Goal: Task Accomplishment & Management: Use online tool/utility

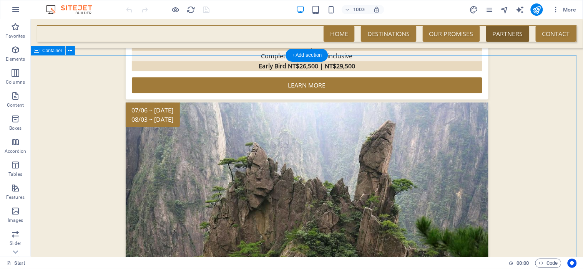
scroll to position [1528, 0]
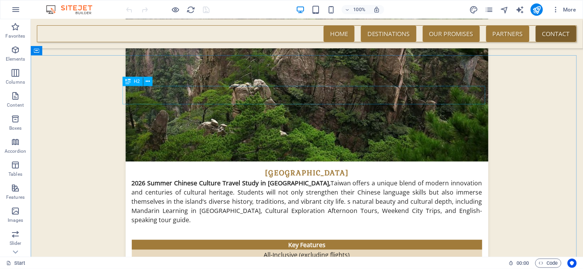
click at [149, 81] on icon at bounding box center [148, 82] width 4 height 8
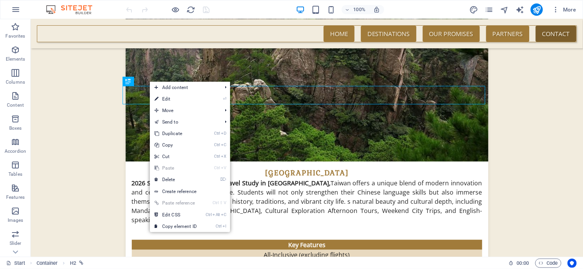
click at [170, 181] on link "⌦ Delete" at bounding box center [176, 180] width 52 height 12
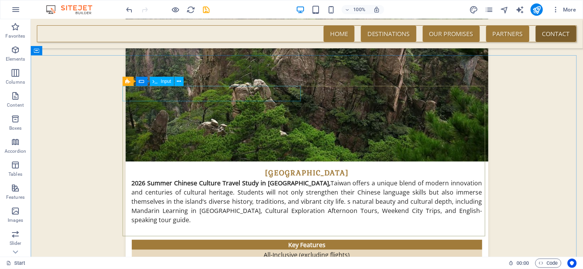
click at [168, 79] on span "Input" at bounding box center [166, 81] width 10 height 5
click at [170, 82] on span "Input" at bounding box center [166, 81] width 10 height 5
click at [168, 82] on span "Input" at bounding box center [166, 81] width 10 height 5
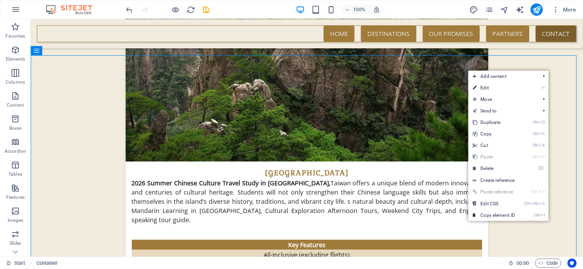
click at [494, 166] on link "⌦ Delete" at bounding box center [495, 169] width 52 height 12
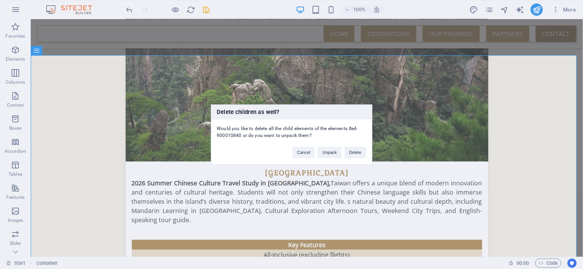
click at [359, 155] on button "Delete" at bounding box center [356, 153] width 22 height 12
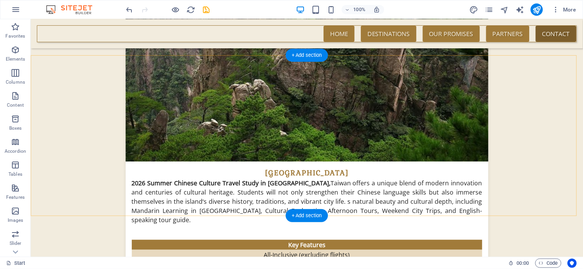
click at [310, 53] on div "+ Add section" at bounding box center [307, 55] width 43 height 13
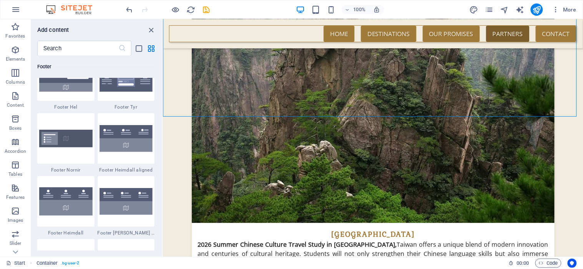
scroll to position [5018, 0]
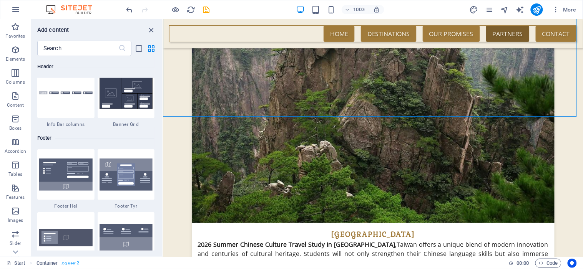
click at [131, 182] on img at bounding box center [126, 175] width 53 height 32
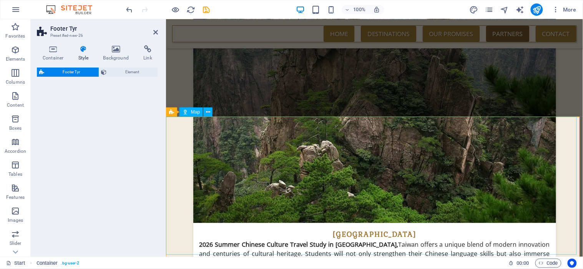
select select "rem"
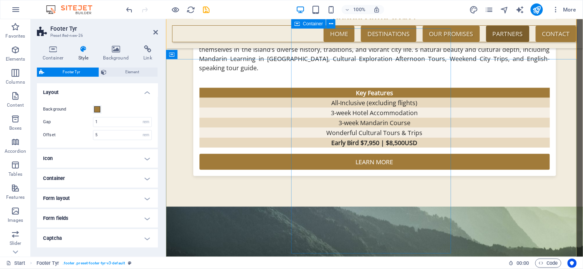
scroll to position [1595, 0]
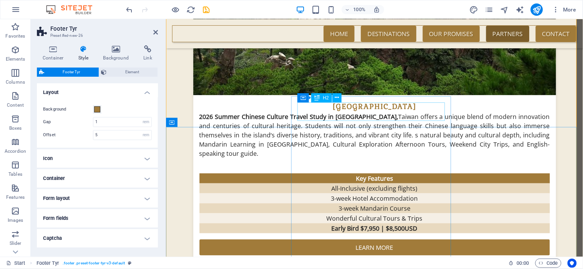
click at [334, 100] on button at bounding box center [337, 97] width 9 height 9
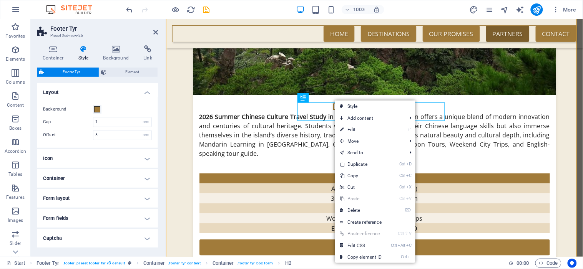
click at [345, 129] on link "⏎ Edit" at bounding box center [361, 130] width 52 height 12
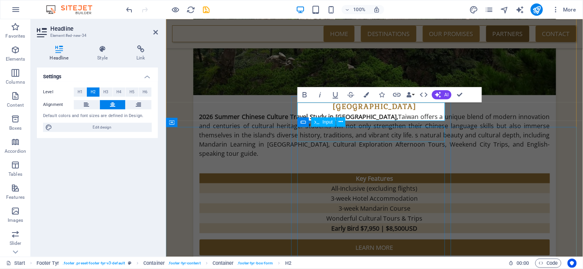
click at [341, 123] on icon at bounding box center [341, 122] width 4 height 8
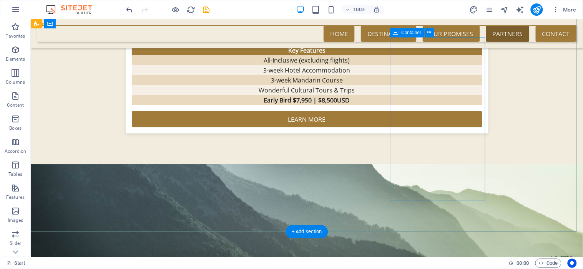
scroll to position [1638, 0]
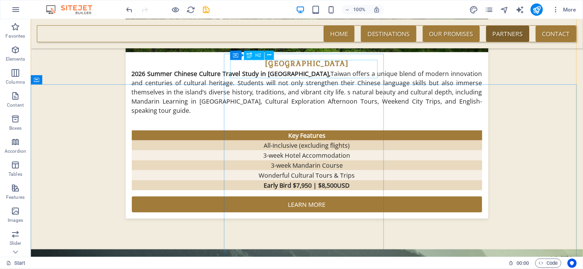
click at [268, 54] on icon at bounding box center [269, 55] width 4 height 8
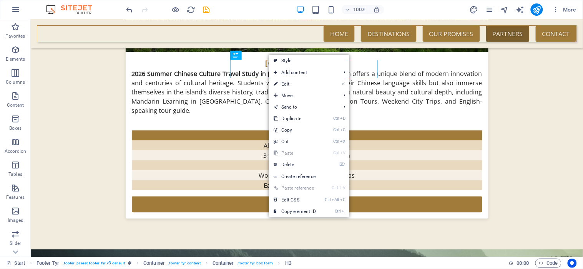
click at [330, 198] on icon "Ctrl" at bounding box center [328, 200] width 6 height 5
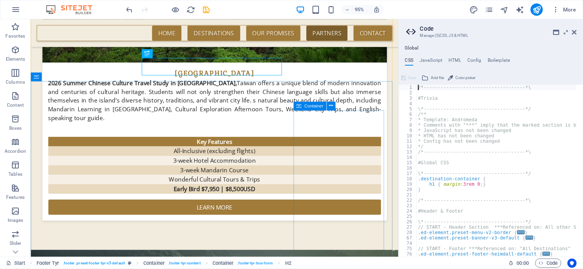
scroll to position [1650, 0]
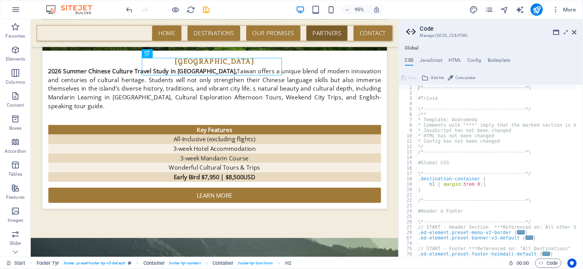
click at [575, 32] on icon at bounding box center [574, 32] width 5 height 6
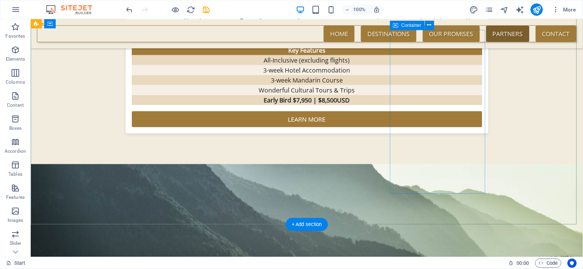
scroll to position [1680, 0]
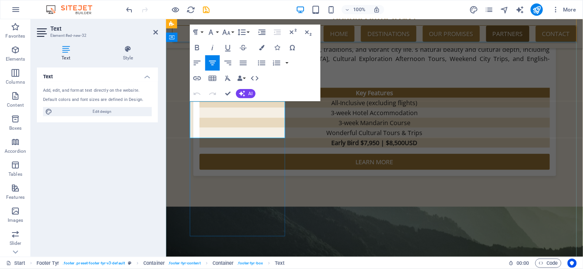
drag, startPoint x: 281, startPoint y: 131, endPoint x: 196, endPoint y: 137, distance: 85.2
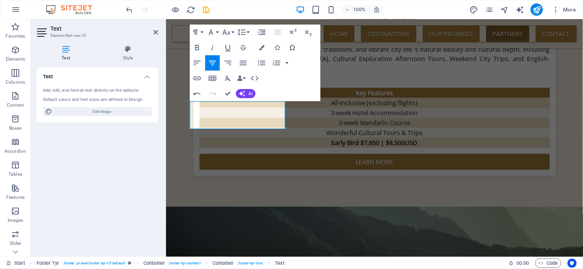
click at [156, 29] on icon at bounding box center [155, 32] width 5 height 6
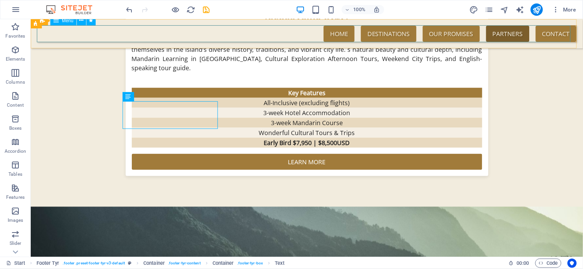
click at [544, 33] on nav "Home Destinations Study Travel Tours Destinations Our promises Partners Contact" at bounding box center [307, 33] width 540 height 17
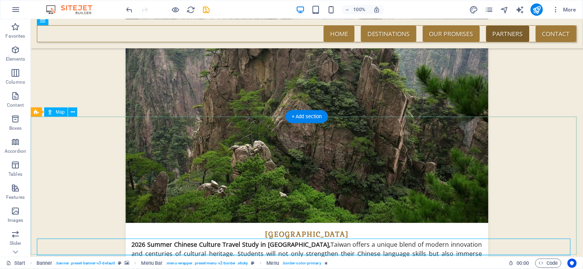
scroll to position [1509, 0]
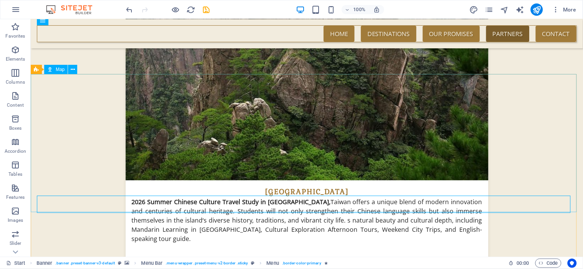
click at [74, 69] on icon at bounding box center [73, 70] width 4 height 8
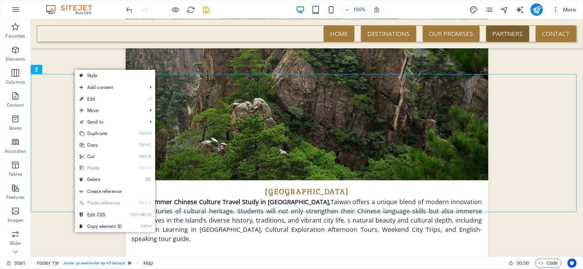
click at [101, 179] on link "⌦ Delete" at bounding box center [101, 180] width 52 height 12
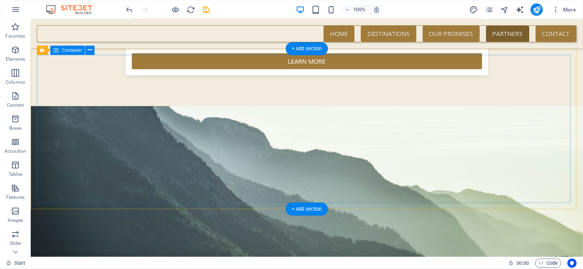
scroll to position [1738, 0]
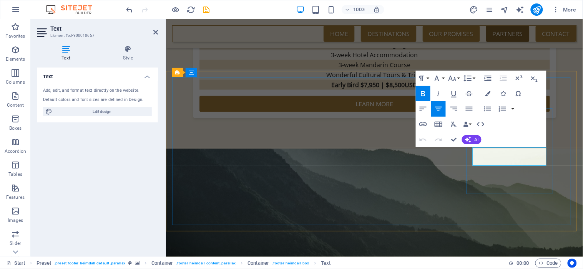
drag, startPoint x: 474, startPoint y: 154, endPoint x: 520, endPoint y: 163, distance: 46.3
copy strong "[EMAIL_ADDRESS][DOMAIN_NAME]"
click at [156, 32] on icon at bounding box center [155, 32] width 5 height 6
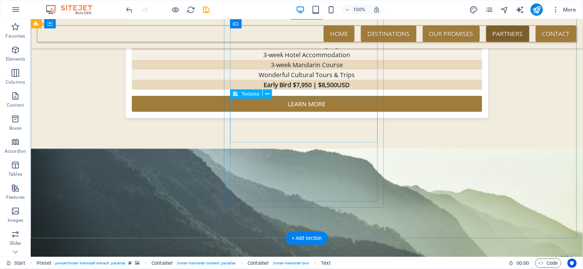
scroll to position [1567, 0]
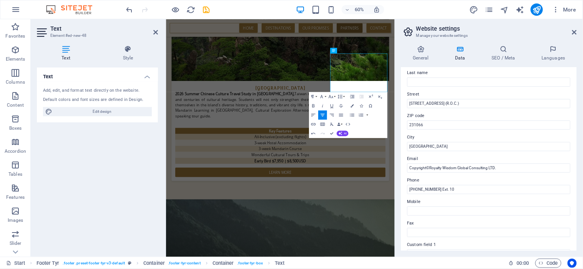
scroll to position [57, 0]
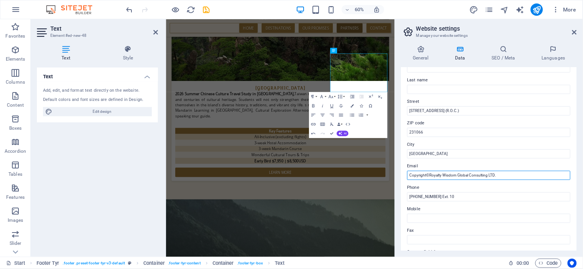
drag, startPoint x: 496, startPoint y: 177, endPoint x: 408, endPoint y: 180, distance: 87.7
click at [408, 180] on div "Contact data for this website. This can be used everywhere on the website and w…" at bounding box center [489, 159] width 176 height 183
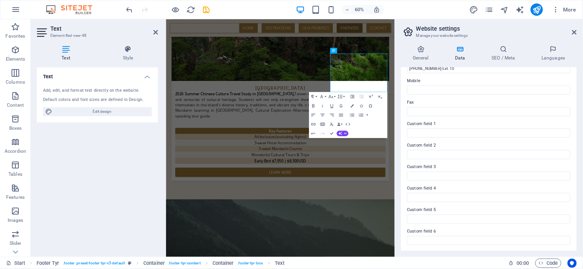
scroll to position [14, 0]
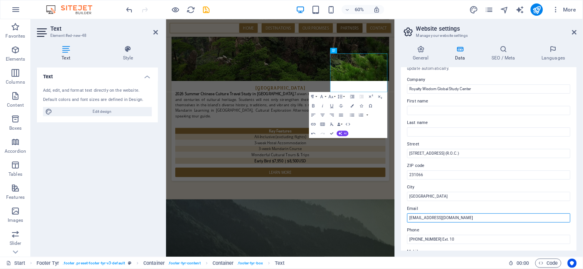
type input "[EMAIL_ADDRESS][DOMAIN_NAME]"
click at [575, 35] on header "Website settings Manage your website settings" at bounding box center [490, 29] width 174 height 20
click at [576, 33] on icon at bounding box center [574, 32] width 5 height 6
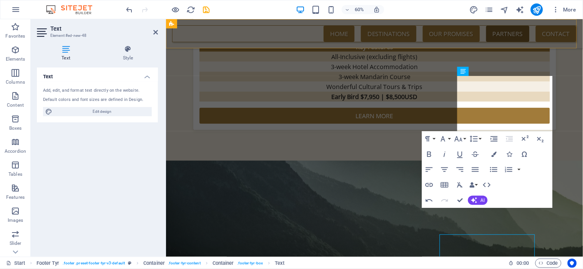
scroll to position [1567, 0]
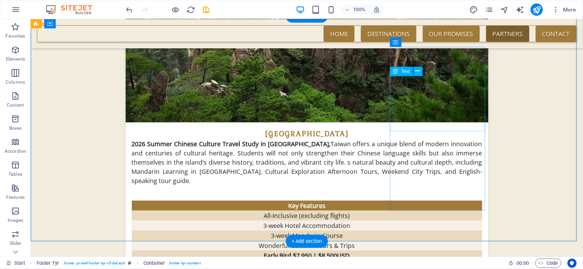
drag, startPoint x: 485, startPoint y: 100, endPoint x: 513, endPoint y: 95, distance: 28.3
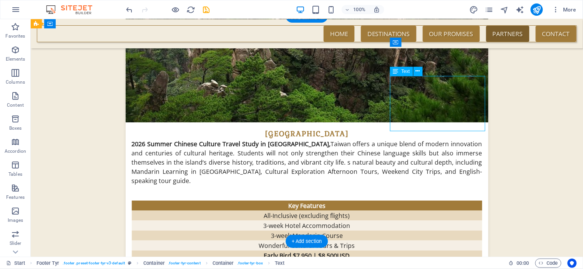
drag, startPoint x: 448, startPoint y: 82, endPoint x: 305, endPoint y: 82, distance: 143.4
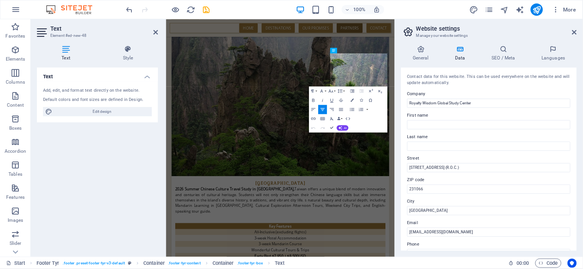
scroll to position [1727, 0]
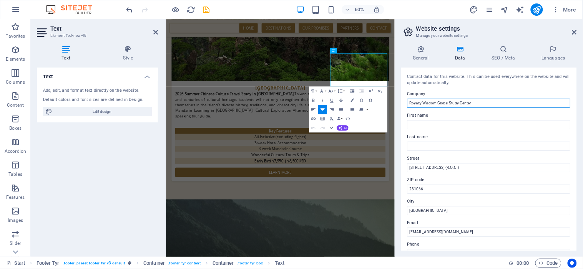
click at [439, 104] on input "Royalty Wisdom Global Study Center" at bounding box center [489, 103] width 163 height 9
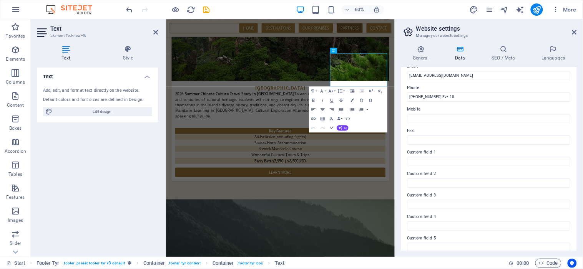
scroll to position [143, 0]
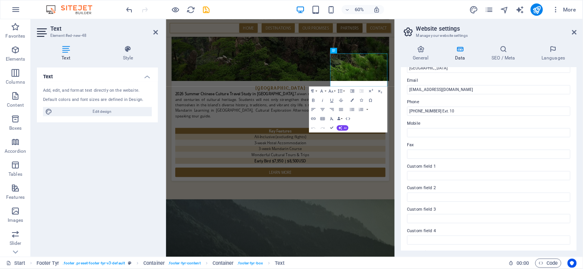
click at [576, 33] on icon at bounding box center [574, 32] width 5 height 6
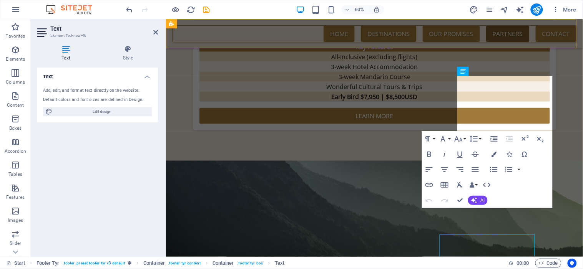
scroll to position [1567, 0]
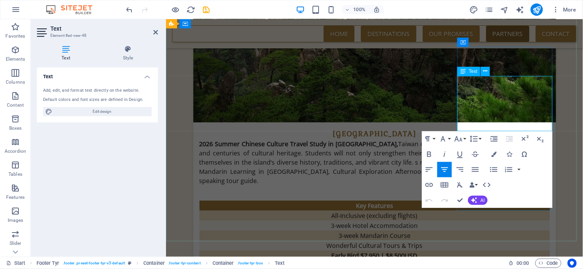
drag, startPoint x: 543, startPoint y: 115, endPoint x: 463, endPoint y: 110, distance: 80.1
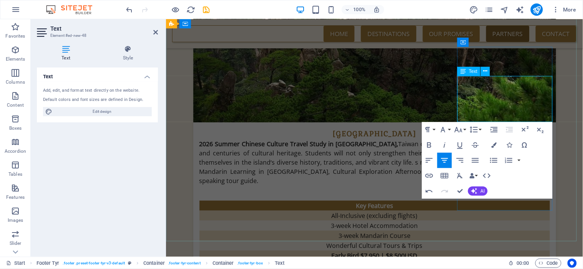
drag, startPoint x: 527, startPoint y: 83, endPoint x: 544, endPoint y: 81, distance: 16.6
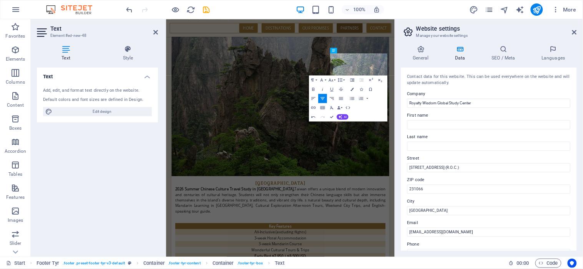
scroll to position [1727, 0]
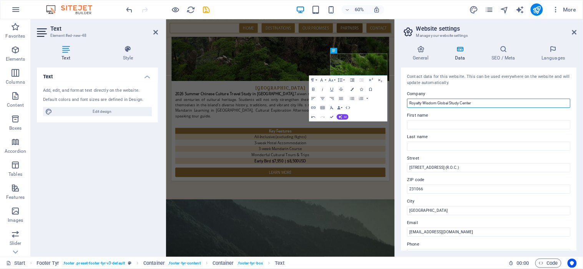
drag, startPoint x: 461, startPoint y: 103, endPoint x: 450, endPoint y: 106, distance: 10.7
click at [450, 106] on input "Royalty Wisdom Global Study Center" at bounding box center [489, 103] width 163 height 9
type input "Royalty Wisdom Global Center"
click at [577, 31] on icon at bounding box center [574, 32] width 5 height 6
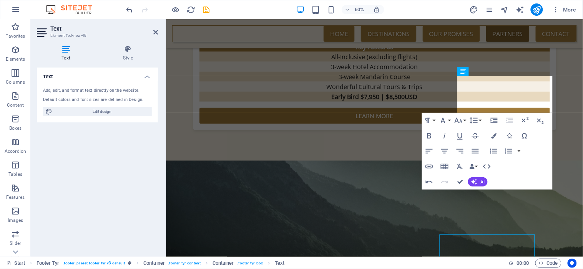
scroll to position [1567, 0]
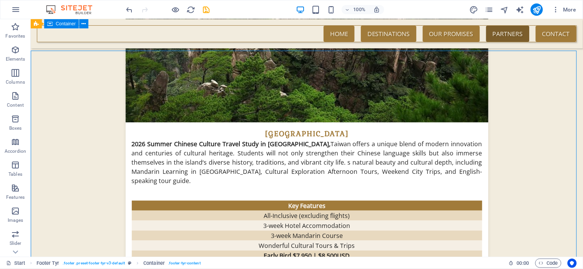
scroll to position [1482, 0]
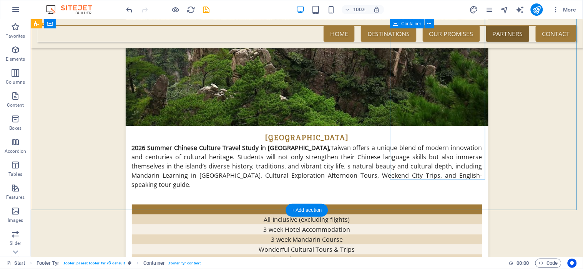
scroll to position [1610, 0]
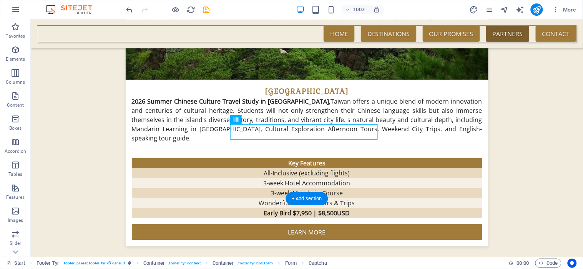
drag, startPoint x: 377, startPoint y: 129, endPoint x: 376, endPoint y: 170, distance: 40.8
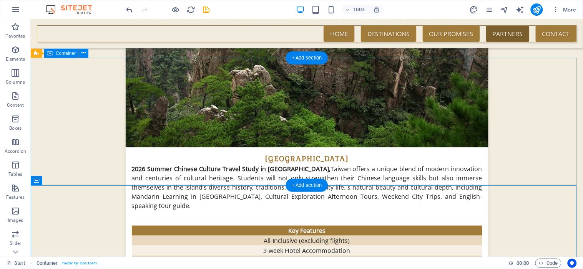
scroll to position [1525, 0]
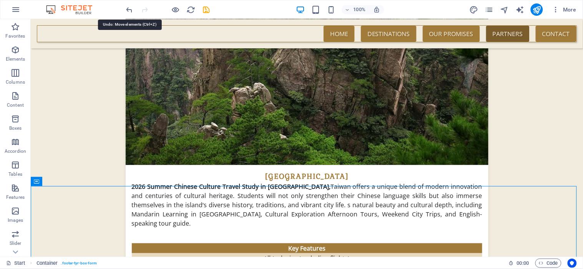
click at [132, 12] on icon "undo" at bounding box center [129, 9] width 9 height 9
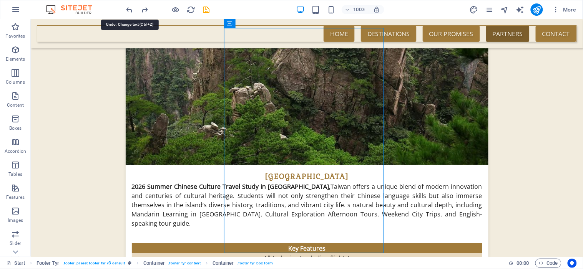
click at [132, 12] on icon "undo" at bounding box center [129, 9] width 9 height 9
click at [131, 12] on icon "undo" at bounding box center [129, 9] width 9 height 9
click at [131, 13] on icon "undo" at bounding box center [129, 9] width 9 height 9
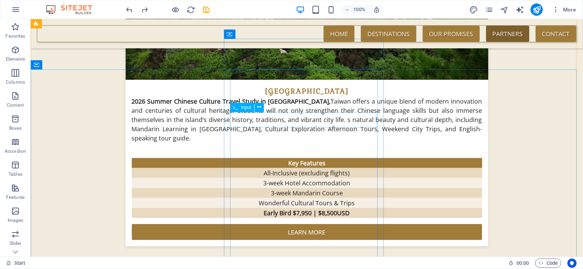
scroll to position [1653, 0]
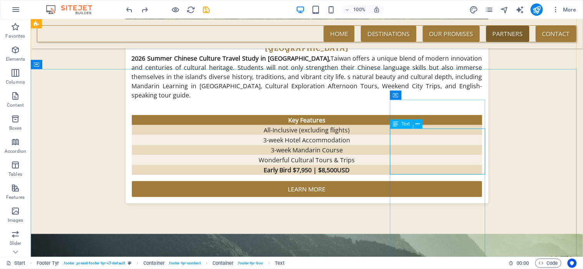
click at [416, 123] on icon at bounding box center [418, 124] width 4 height 8
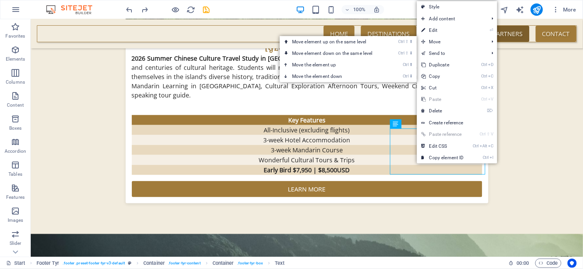
click at [452, 32] on link "⏎ Edit" at bounding box center [443, 31] width 52 height 12
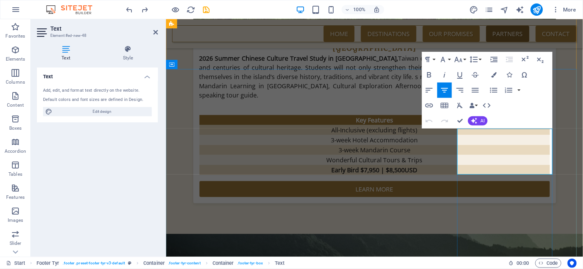
drag, startPoint x: 542, startPoint y: 132, endPoint x: 526, endPoint y: 134, distance: 16.3
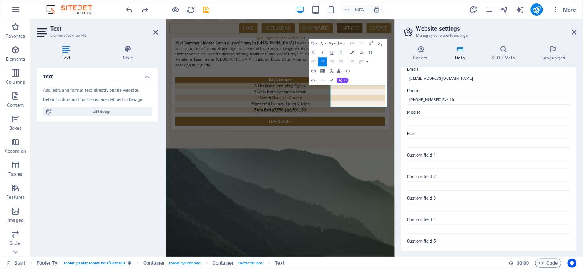
scroll to position [57, 0]
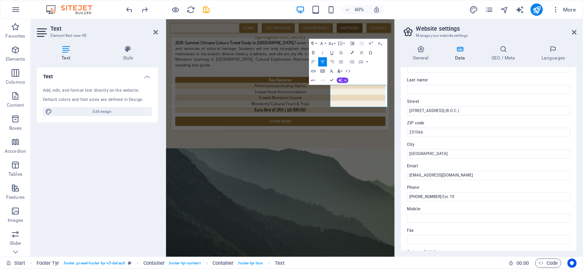
click at [577, 33] on icon at bounding box center [574, 32] width 5 height 6
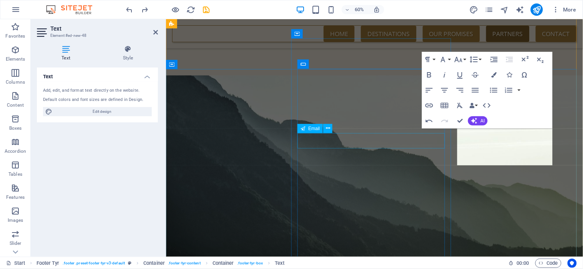
scroll to position [1653, 0]
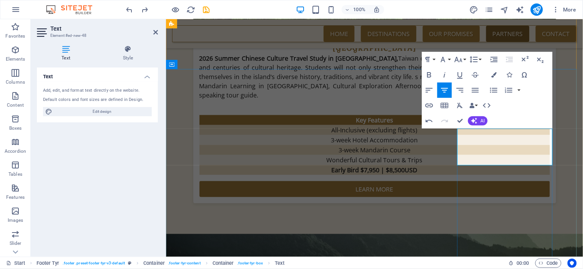
drag, startPoint x: 532, startPoint y: 160, endPoint x: 459, endPoint y: 151, distance: 74.3
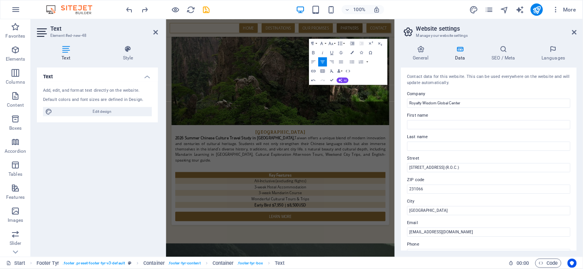
scroll to position [1812, 0]
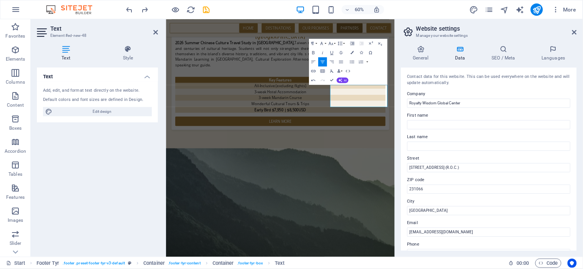
click at [574, 30] on header "Website settings Manage your website settings" at bounding box center [490, 29] width 174 height 20
click at [574, 30] on icon at bounding box center [574, 32] width 5 height 6
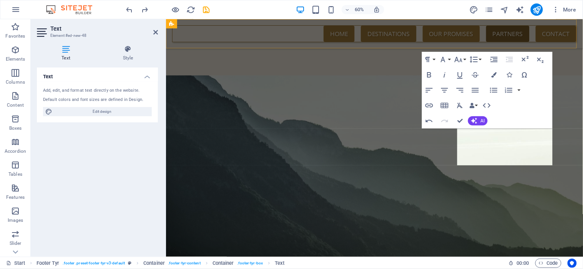
scroll to position [1653, 0]
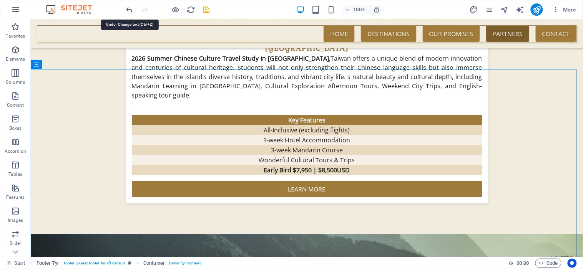
click at [131, 9] on icon "undo" at bounding box center [129, 9] width 9 height 9
click at [131, 8] on icon "undo" at bounding box center [129, 9] width 9 height 9
click at [131, 10] on icon "undo" at bounding box center [129, 9] width 9 height 9
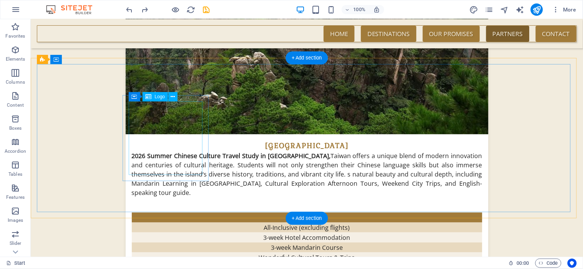
scroll to position [1470, 0]
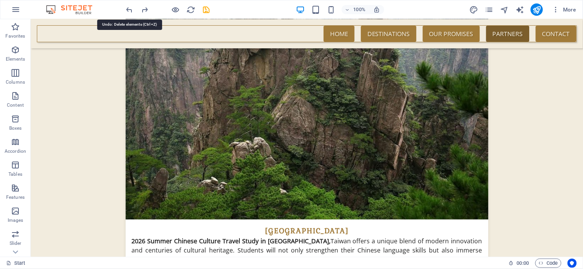
click at [126, 10] on icon "undo" at bounding box center [129, 9] width 9 height 9
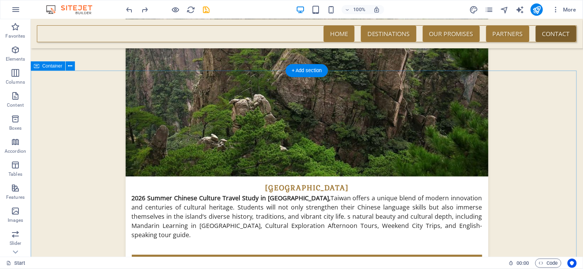
scroll to position [1513, 0]
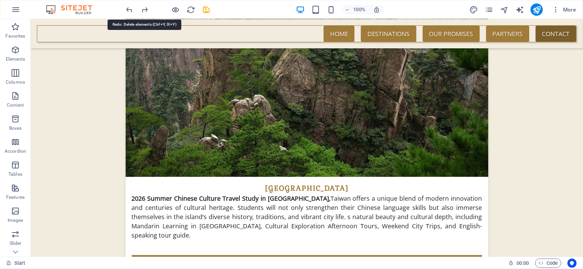
click at [145, 8] on icon "redo" at bounding box center [145, 9] width 9 height 9
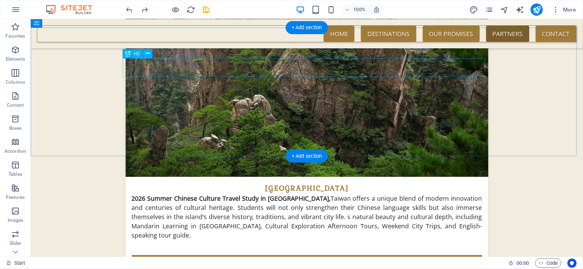
scroll to position [1427, 0]
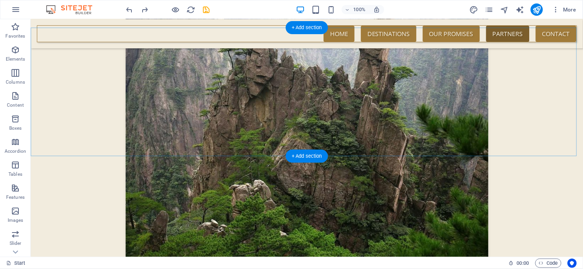
click at [313, 158] on div "+ Add section" at bounding box center [307, 156] width 43 height 13
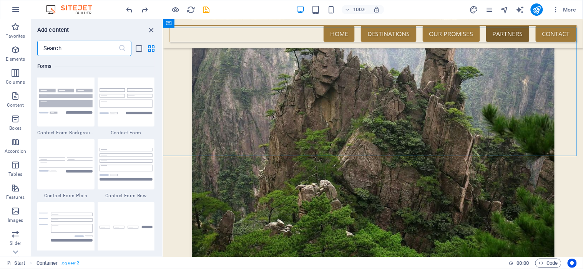
scroll to position [5572, 0]
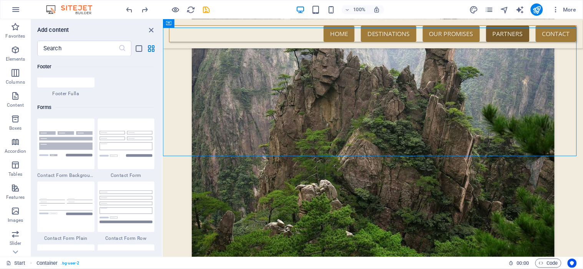
click at [135, 152] on img at bounding box center [126, 144] width 53 height 26
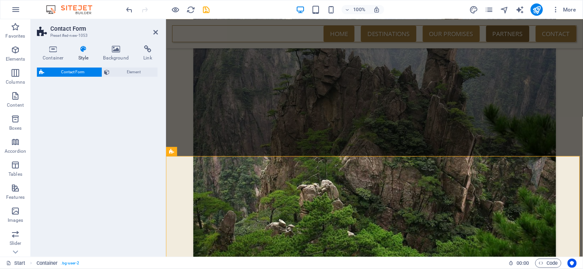
select select "rem"
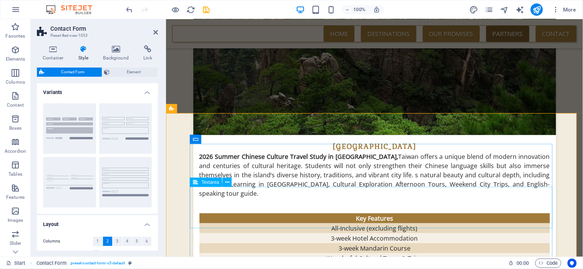
scroll to position [1470, 0]
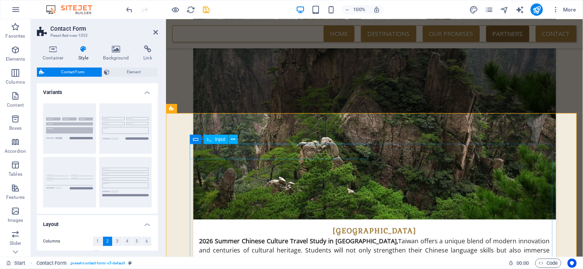
click at [234, 138] on icon at bounding box center [233, 140] width 4 height 8
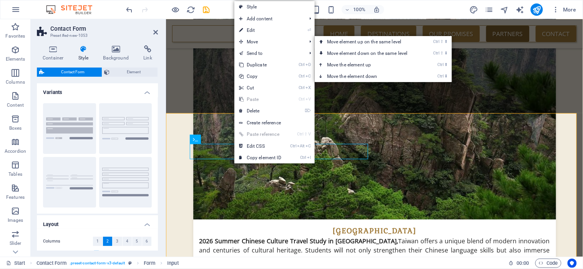
click at [264, 28] on link "⏎ Edit" at bounding box center [261, 31] width 52 height 12
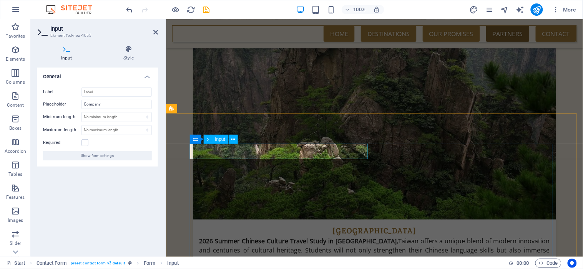
click at [234, 137] on icon at bounding box center [233, 140] width 4 height 8
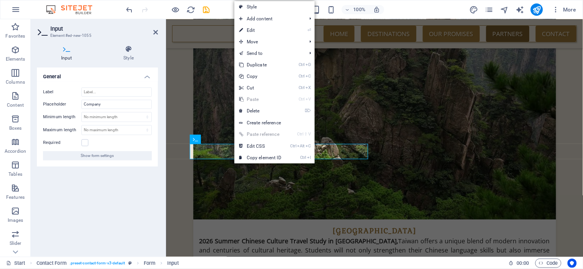
click at [268, 32] on link "⏎ Edit" at bounding box center [261, 31] width 52 height 12
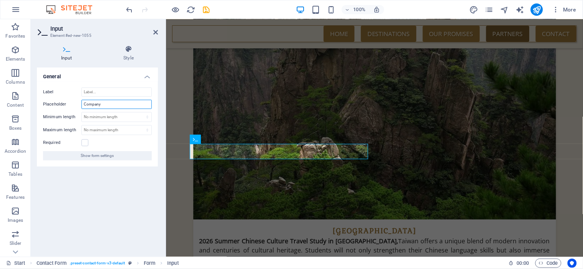
drag, startPoint x: 109, startPoint y: 101, endPoint x: 80, endPoint y: 101, distance: 29.2
click at [80, 101] on div "Placeholder Company" at bounding box center [97, 104] width 109 height 9
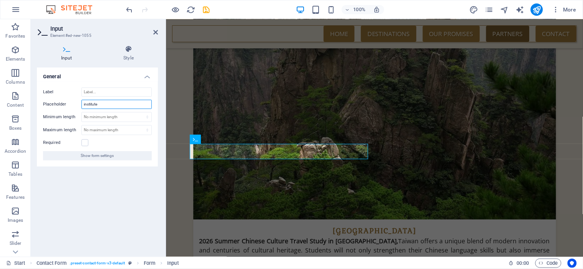
click at [85, 101] on input "institute" at bounding box center [117, 104] width 70 height 9
type input "Institute"
click at [155, 33] on icon at bounding box center [155, 32] width 5 height 6
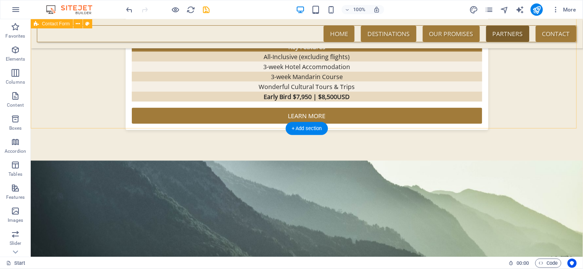
scroll to position [1641, 0]
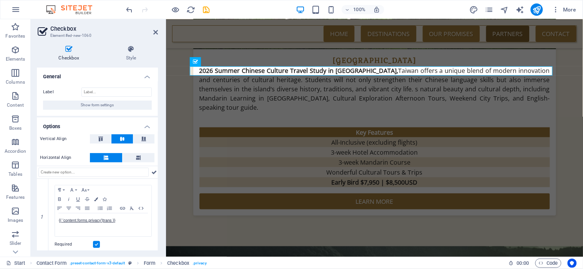
scroll to position [4, 0]
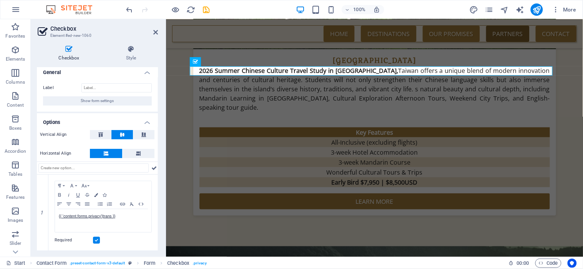
click at [154, 32] on icon at bounding box center [155, 32] width 5 height 6
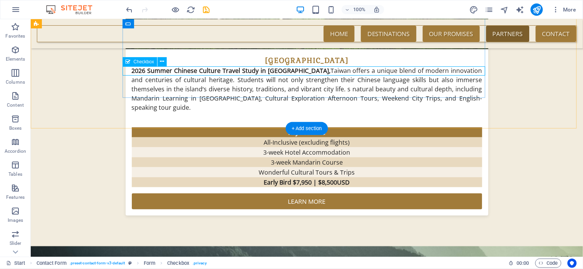
click at [162, 60] on icon at bounding box center [162, 62] width 4 height 8
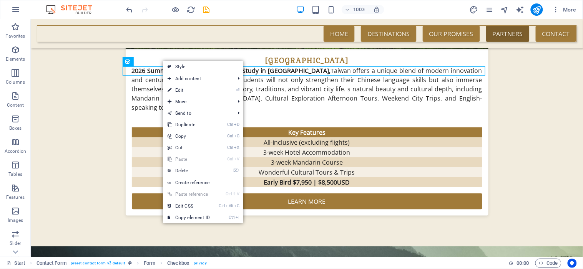
click at [185, 170] on link "⌦ Delete" at bounding box center [189, 171] width 52 height 12
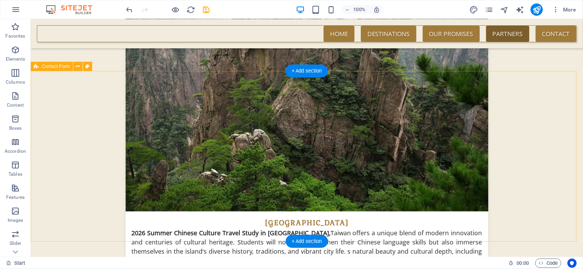
scroll to position [1513, 0]
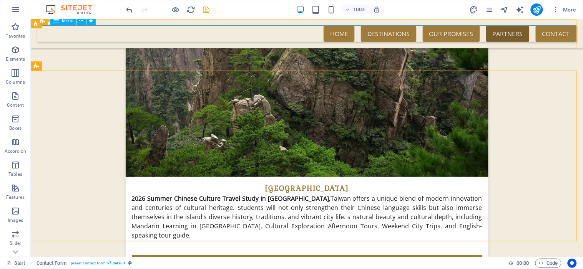
click at [555, 35] on nav "Home Destinations Study Travel Tours Destinations Our promises Partners Contact" at bounding box center [307, 33] width 540 height 17
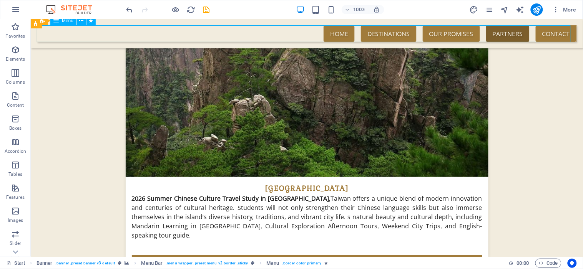
click at [502, 35] on nav "Home Destinations Study Travel Tours Destinations Our promises Partners Contact" at bounding box center [307, 33] width 540 height 17
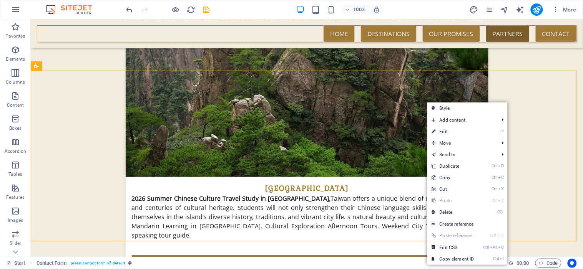
click at [464, 133] on link "⏎ Edit" at bounding box center [454, 132] width 52 height 12
select select "rem"
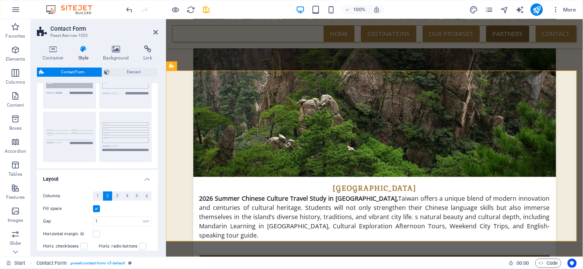
scroll to position [0, 0]
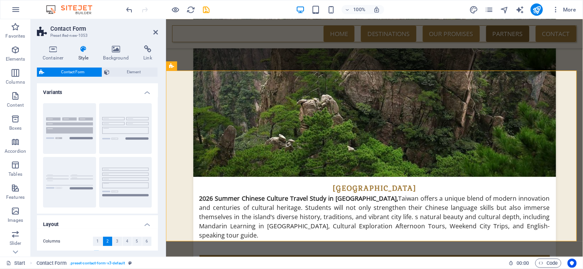
click at [150, 52] on icon at bounding box center [148, 49] width 20 height 8
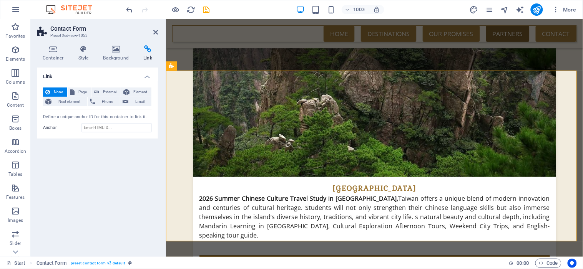
click at [121, 52] on icon at bounding box center [116, 49] width 37 height 8
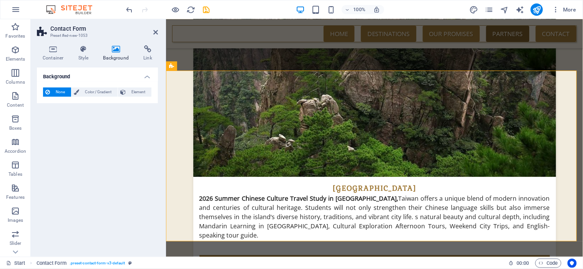
click at [58, 55] on h4 "Container" at bounding box center [55, 53] width 36 height 16
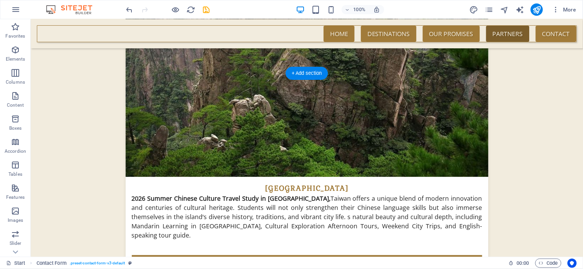
scroll to position [1381, 0]
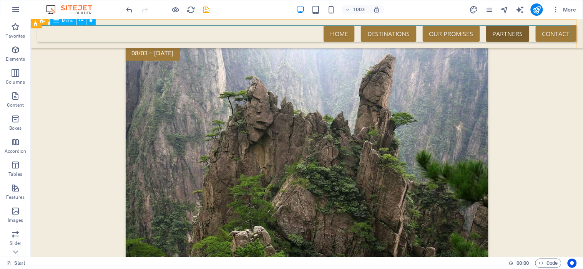
click at [82, 21] on icon at bounding box center [82, 21] width 4 height 8
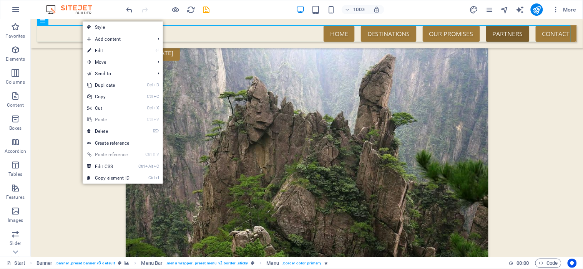
click at [93, 49] on link "⏎ Edit" at bounding box center [109, 51] width 52 height 12
select select
select select "primary"
select select "secondary"
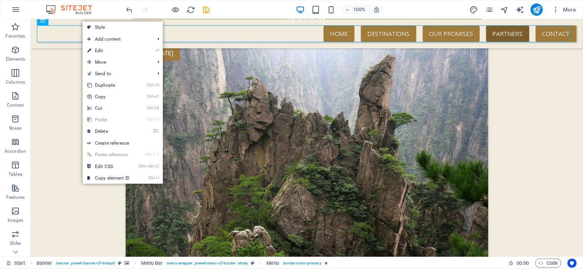
select select "1"
select select
select select "secondary"
select select "primary"
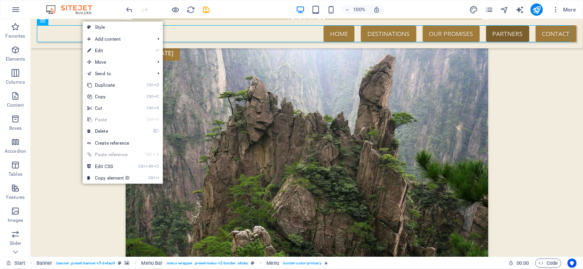
select select "primary"
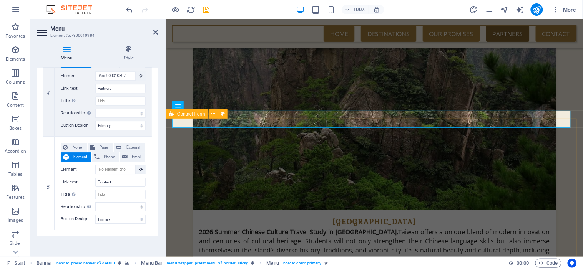
scroll to position [1465, 0]
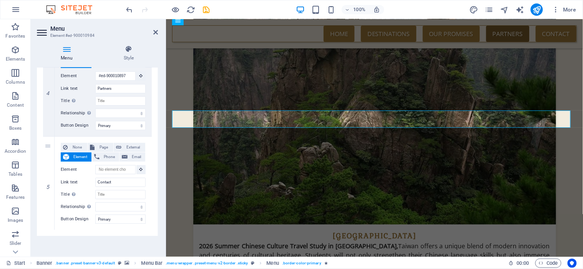
click at [154, 33] on icon at bounding box center [155, 32] width 5 height 6
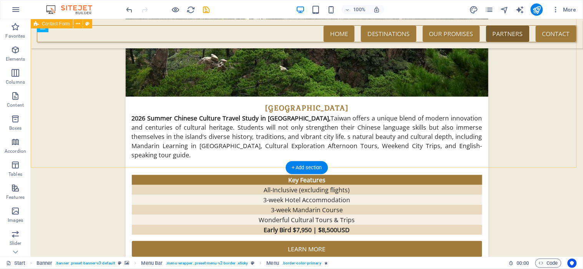
scroll to position [1508, 0]
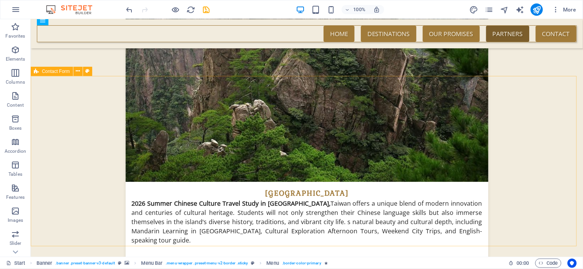
click at [79, 72] on icon at bounding box center [78, 71] width 4 height 8
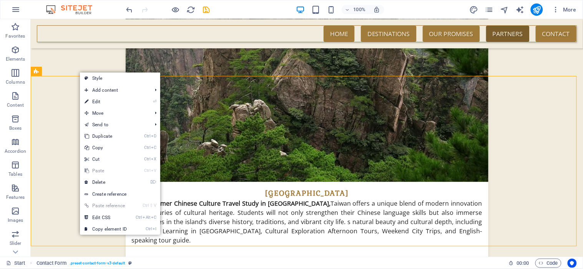
click at [100, 181] on link "⌦ Delete" at bounding box center [106, 183] width 52 height 12
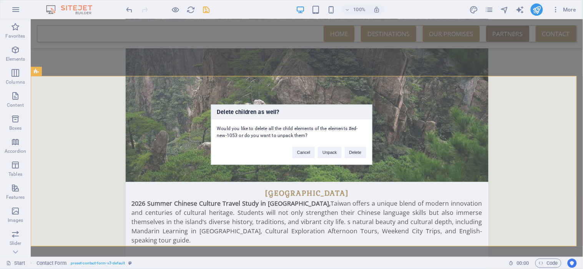
click at [358, 155] on button "Delete" at bounding box center [356, 153] width 22 height 12
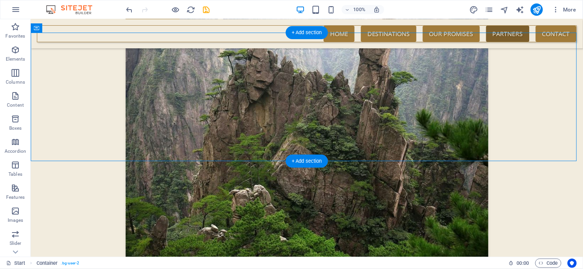
drag, startPoint x: 304, startPoint y: 161, endPoint x: 141, endPoint y: 142, distance: 164.5
click at [304, 161] on div "+ Add section" at bounding box center [307, 161] width 43 height 13
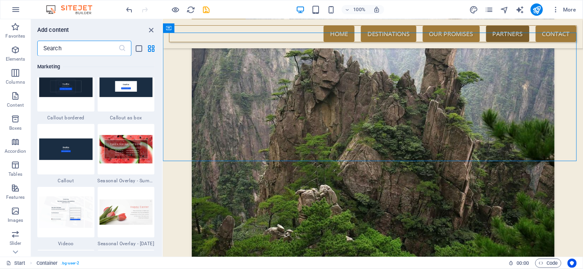
scroll to position [6257, 0]
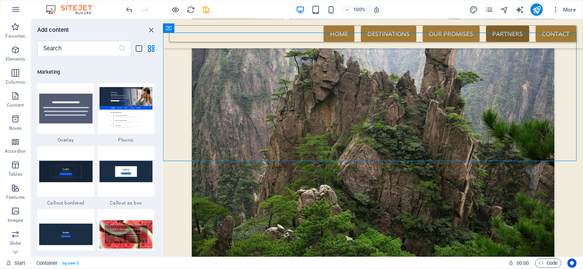
click at [151, 29] on icon "close panel" at bounding box center [151, 30] width 9 height 9
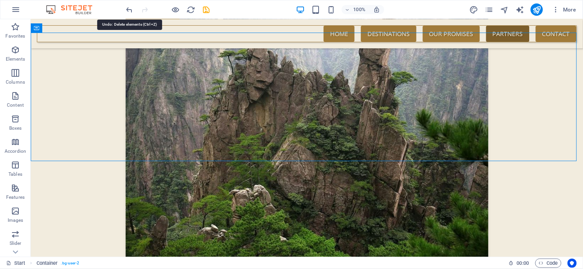
click at [127, 9] on icon "undo" at bounding box center [129, 9] width 9 height 9
click at [130, 9] on icon "undo" at bounding box center [129, 9] width 9 height 9
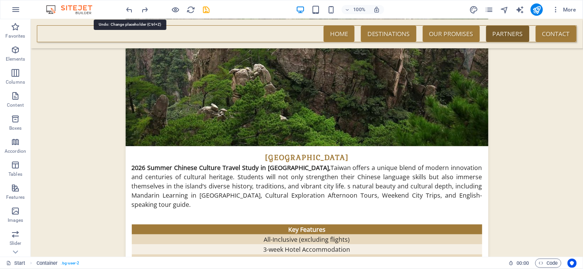
scroll to position [1574, 0]
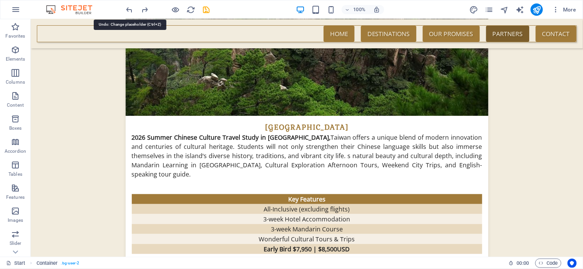
click at [130, 8] on icon "undo" at bounding box center [129, 9] width 9 height 9
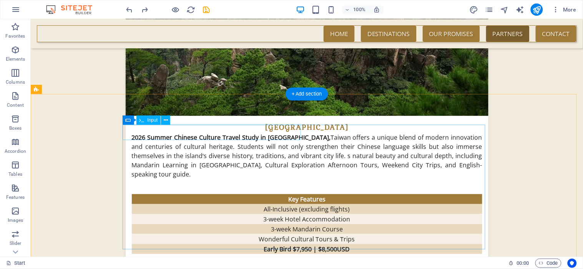
scroll to position [1489, 0]
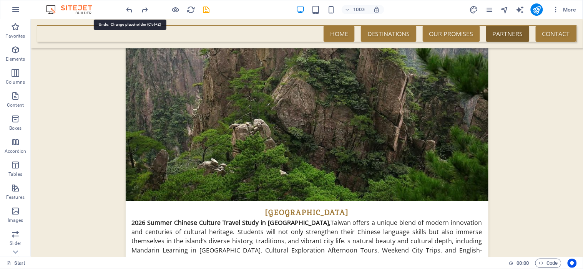
click at [129, 12] on icon "undo" at bounding box center [129, 9] width 9 height 9
click at [129, 11] on icon "undo" at bounding box center [129, 9] width 9 height 9
click at [130, 10] on icon "undo" at bounding box center [129, 9] width 9 height 9
click at [130, 10] on div at bounding box center [168, 9] width 86 height 12
